Goal: Communication & Community: Ask a question

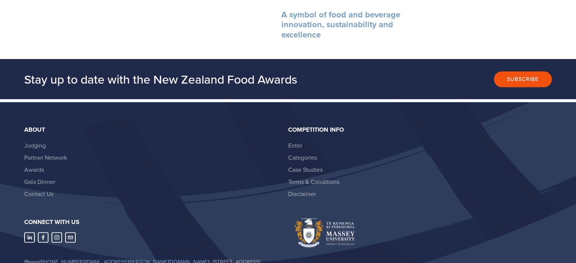
scroll to position [1364, 0]
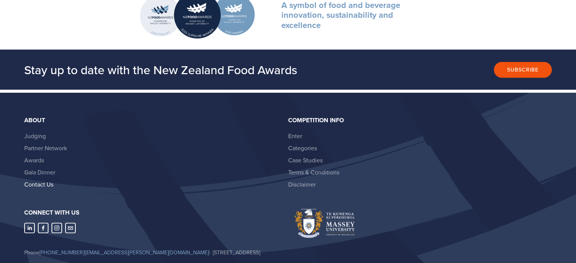
click at [30, 180] on link "Contact Us" at bounding box center [38, 184] width 29 height 8
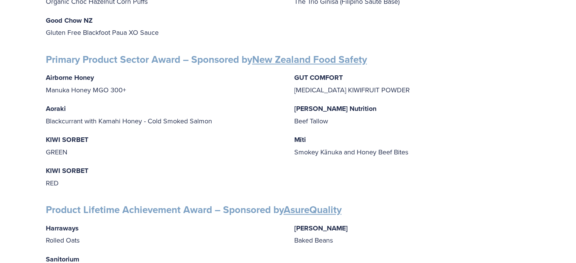
scroll to position [948, 0]
click at [467, 121] on p "Mitchells Nutrition Beef Tallow" at bounding box center [412, 115] width 237 height 24
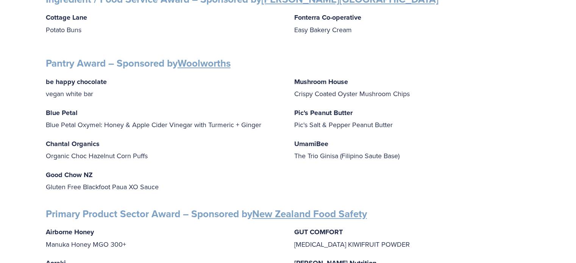
scroll to position [720, 0]
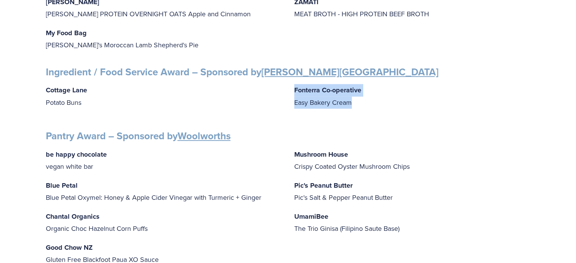
drag, startPoint x: 295, startPoint y: 88, endPoint x: 366, endPoint y: 102, distance: 72.0
click at [366, 102] on p "Fonterra Co-operative Easy Bakery Cream" at bounding box center [412, 96] width 237 height 24
copy p "Fonterra Co-operative Easy Bakery Cream"
click at [476, 68] on h3 "Ingredient / Food Service Award – Sponsored by [PERSON_NAME][GEOGRAPHIC_DATA]" at bounding box center [288, 72] width 485 height 13
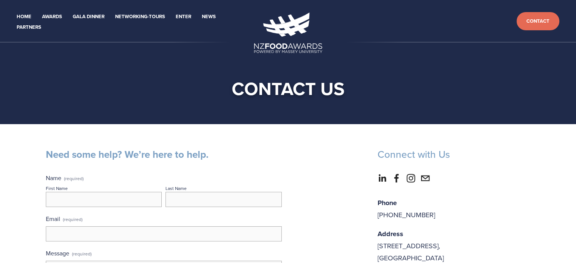
click at [71, 197] on input "First Name" at bounding box center [104, 199] width 116 height 15
type input "[PERSON_NAME]"
type input "Dentener"
type input "[EMAIL_ADDRESS][DOMAIN_NAME]"
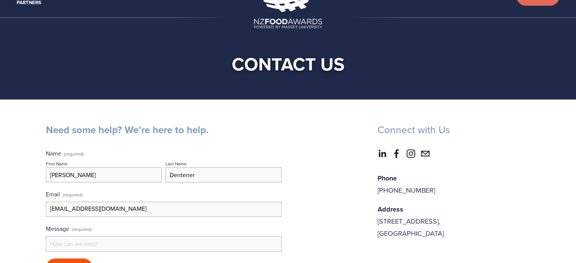
scroll to position [38, 0]
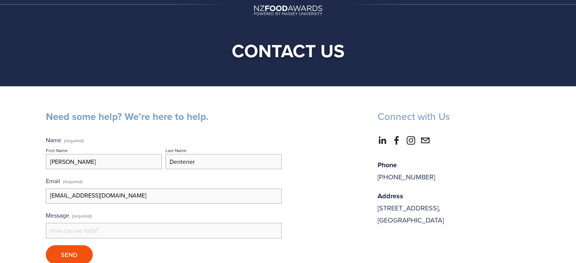
click at [77, 221] on span "(required)" at bounding box center [82, 216] width 20 height 11
click at [77, 223] on input "Message (required)" at bounding box center [164, 230] width 236 height 15
click at [67, 235] on input "Message (required)" at bounding box center [164, 230] width 236 height 15
paste input "Sanitarium"
type input "it is Sanitarium not a sanitorium hospital"
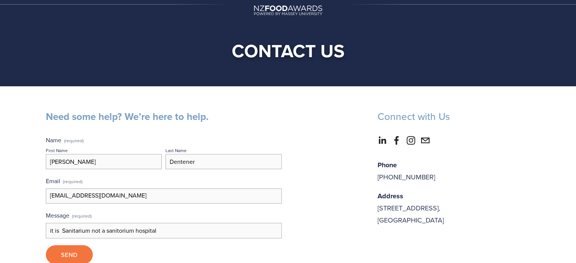
click at [67, 255] on span "Send" at bounding box center [69, 255] width 17 height 8
